Goal: Information Seeking & Learning: Learn about a topic

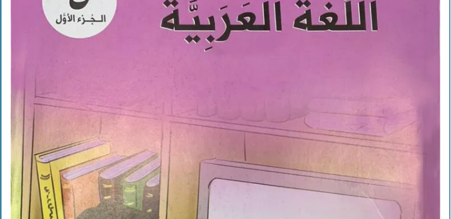
scroll to position [410, 0]
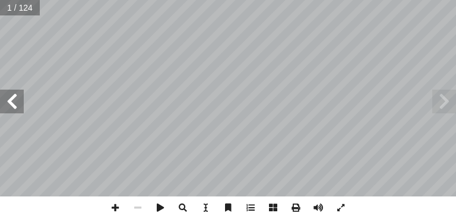
click at [12, 100] on span at bounding box center [12, 102] width 24 height 24
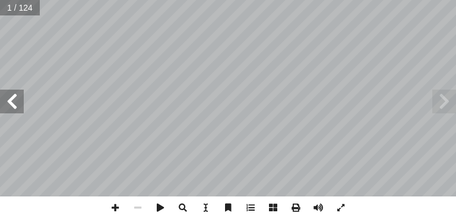
click at [12, 100] on span at bounding box center [12, 102] width 24 height 24
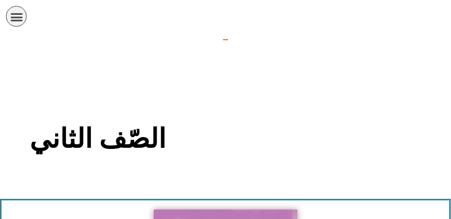
scroll to position [213, 0]
